Goal: Information Seeking & Learning: Learn about a topic

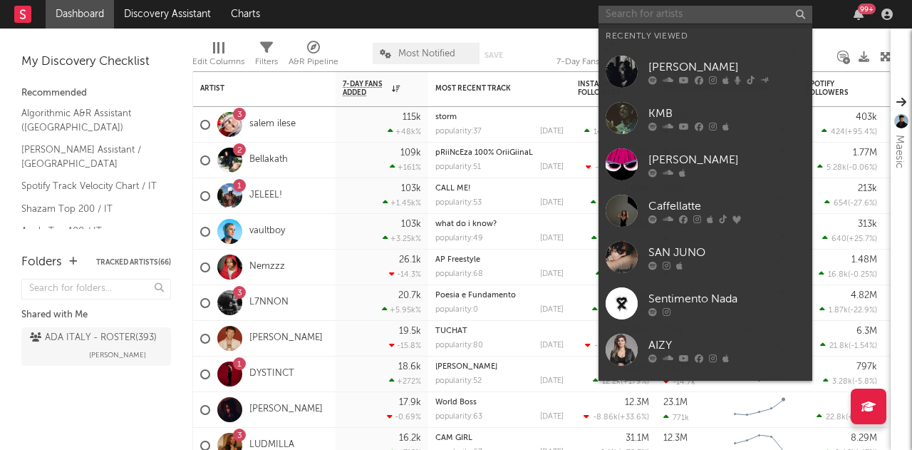
click at [699, 14] on input "text" at bounding box center [706, 15] width 214 height 18
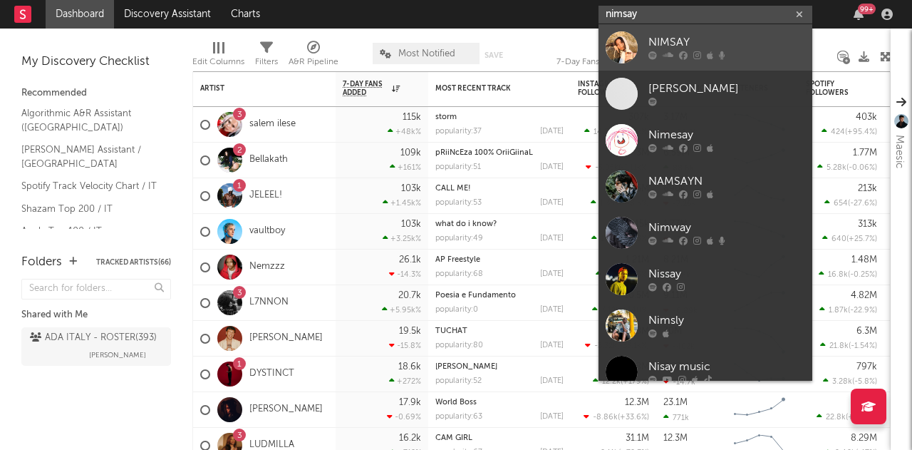
type input "nimsay"
click at [697, 39] on div "NIMSAY" at bounding box center [727, 42] width 157 height 17
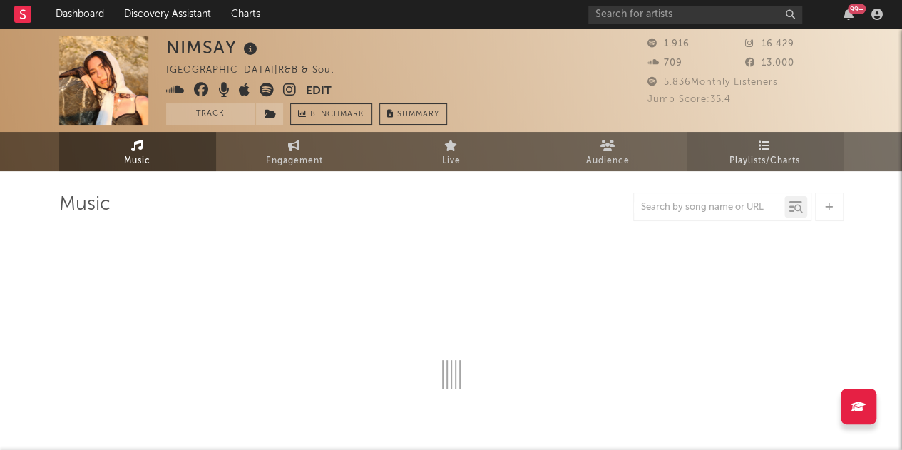
select select "1w"
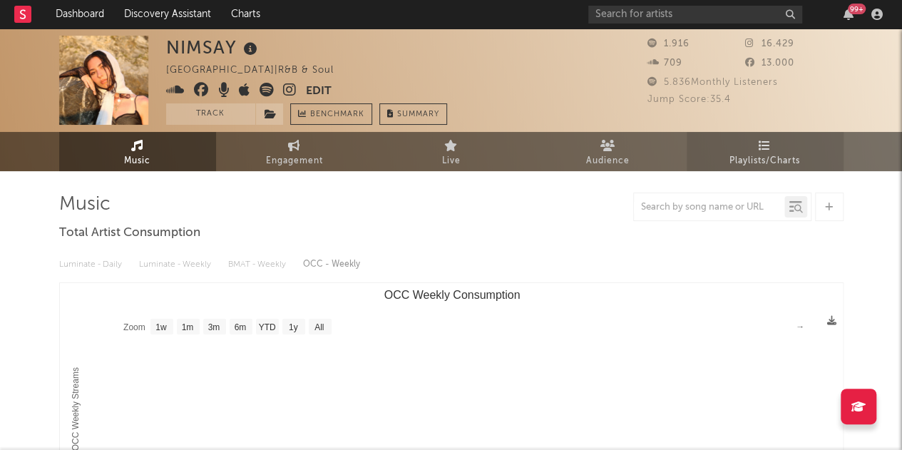
click at [756, 149] on link "Playlists/Charts" at bounding box center [764, 151] width 157 height 39
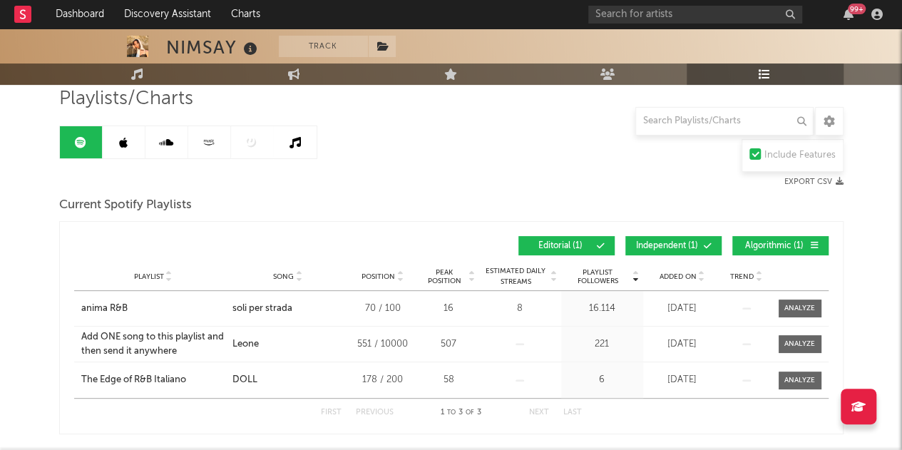
scroll to position [108, 0]
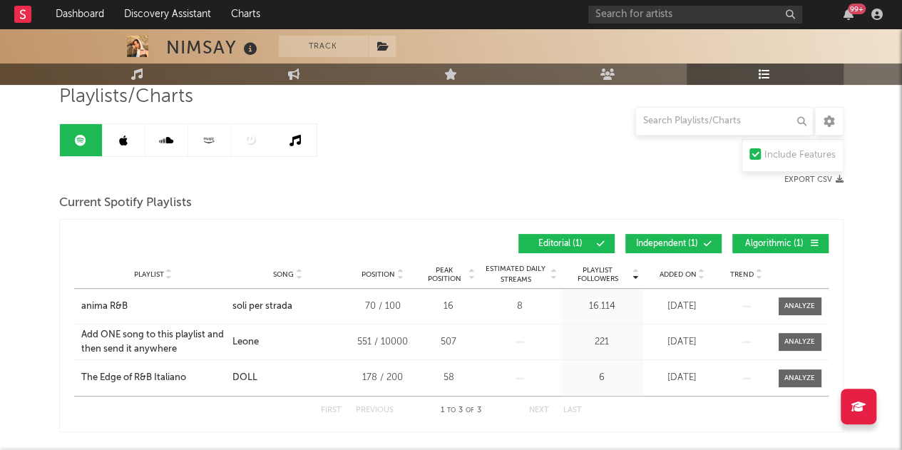
click at [676, 240] on span "Independent ( 1 )" at bounding box center [667, 244] width 66 height 9
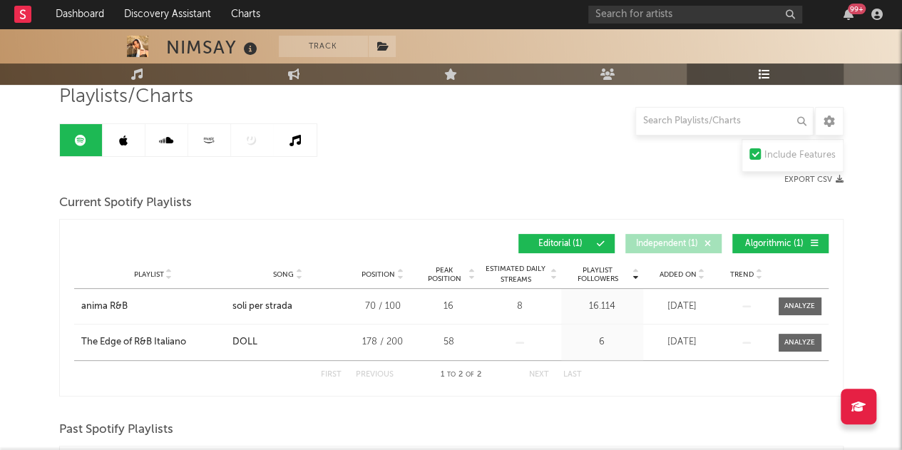
click at [741, 237] on button "Algorithmic ( 1 )" at bounding box center [780, 243] width 96 height 19
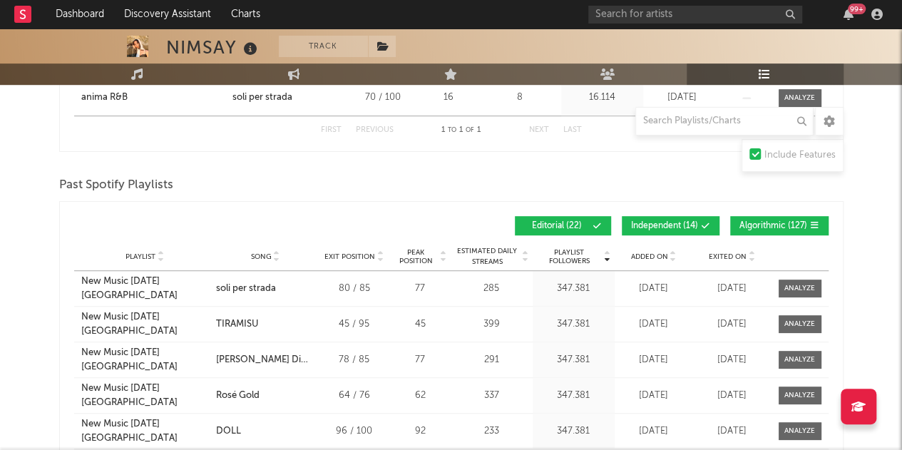
scroll to position [317, 0]
click at [676, 221] on span "Independent ( 14 )" at bounding box center [664, 225] width 67 height 9
click at [786, 216] on button "Algorithmic ( 127 )" at bounding box center [779, 224] width 98 height 19
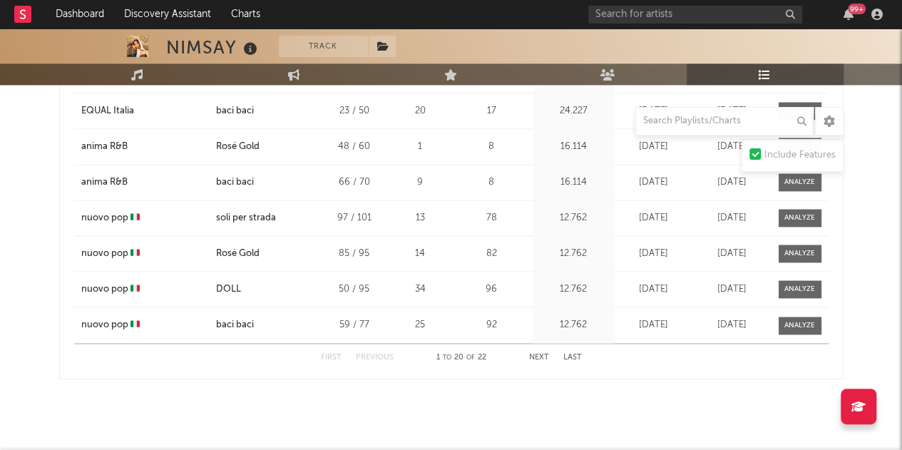
scroll to position [969, 0]
